Goal: Navigation & Orientation: Find specific page/section

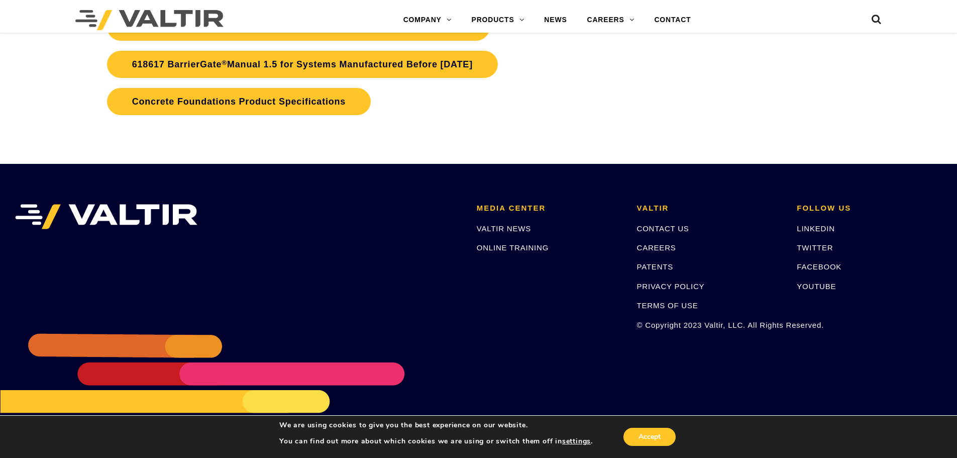
scroll to position [2545, 0]
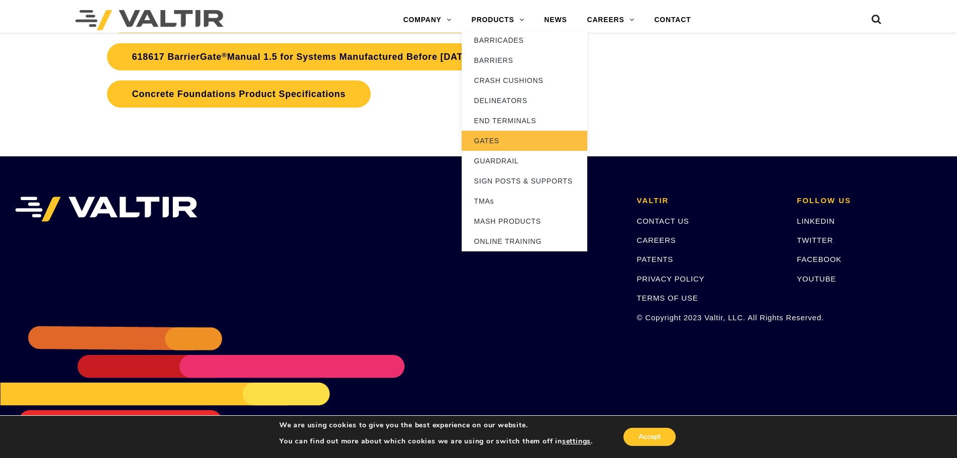
click at [485, 139] on link "GATES" at bounding box center [525, 141] width 126 height 20
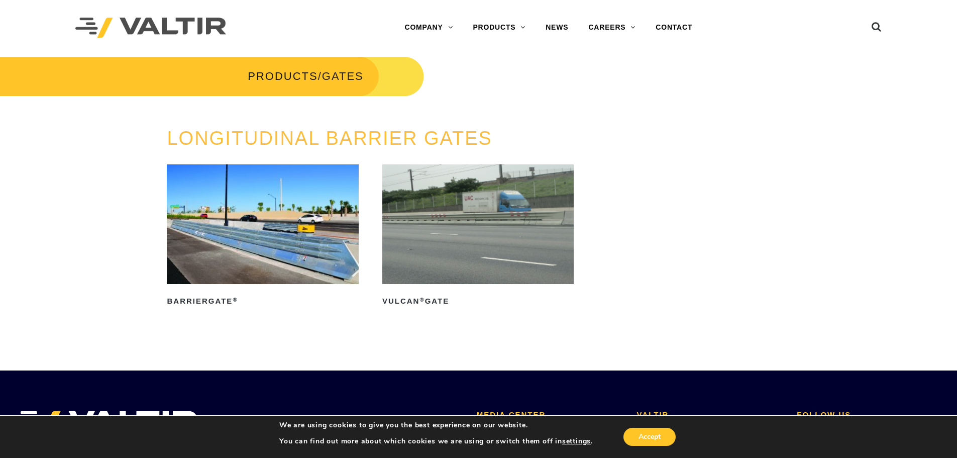
click at [481, 213] on img at bounding box center [477, 224] width 191 height 120
click at [267, 219] on img at bounding box center [262, 224] width 191 height 120
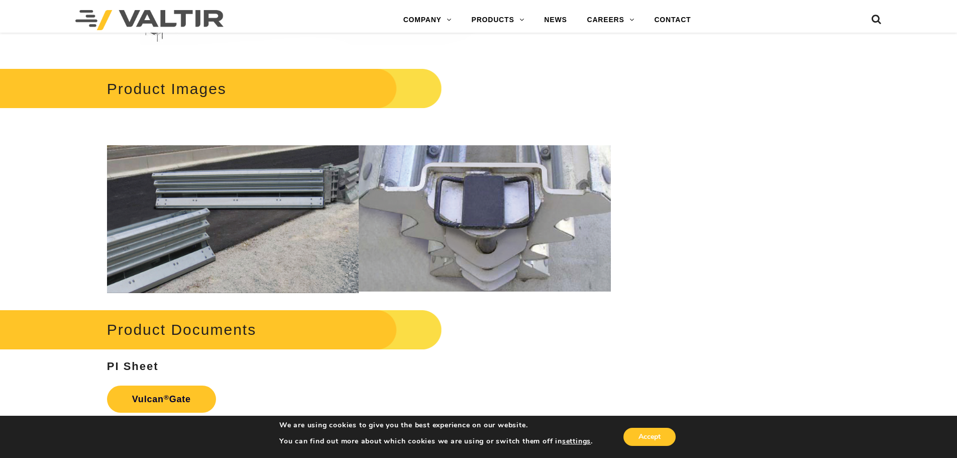
scroll to position [993, 0]
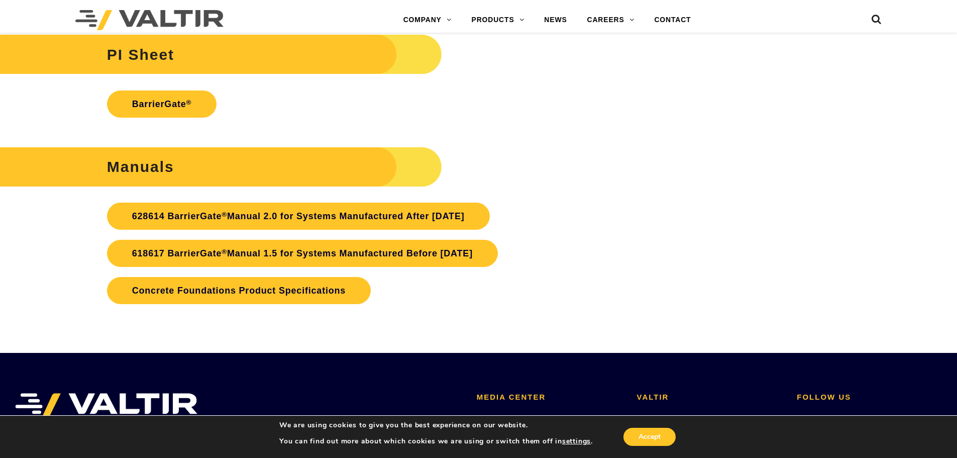
scroll to position [2349, 0]
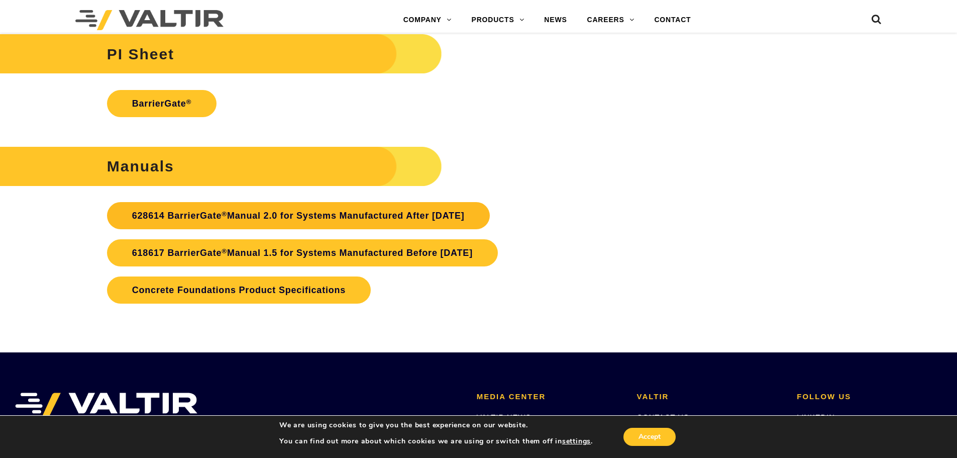
click at [297, 218] on link "628614 BarrierGate ® Manual 2.0 for Systems Manufactured After [DATE]" at bounding box center [298, 215] width 383 height 27
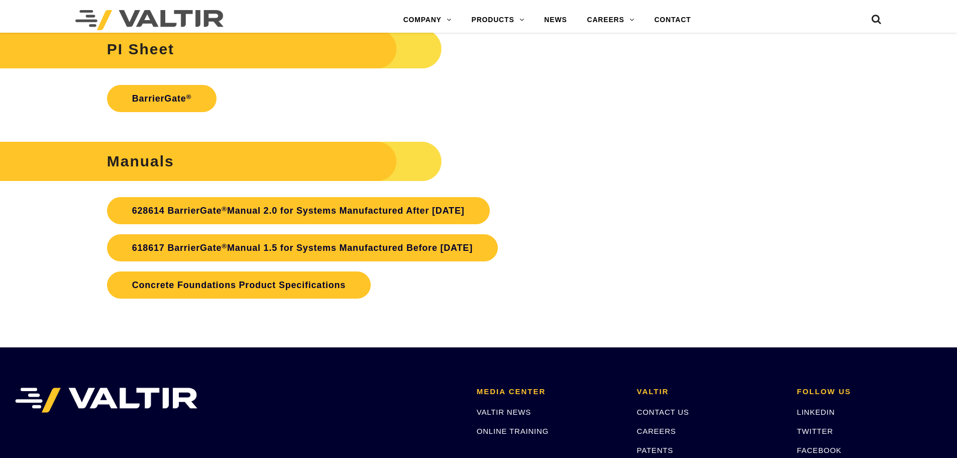
scroll to position [2349, 0]
